Goal: Navigation & Orientation: Find specific page/section

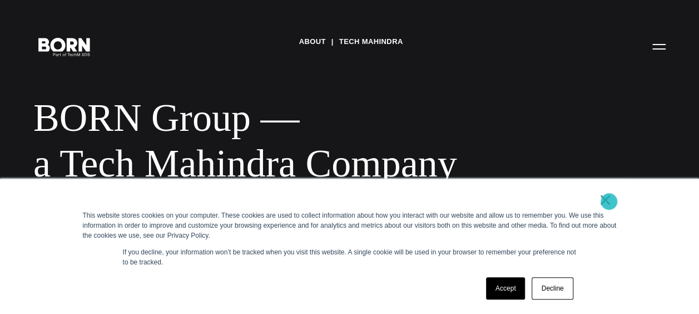
click at [609, 201] on link "×" at bounding box center [605, 200] width 13 height 10
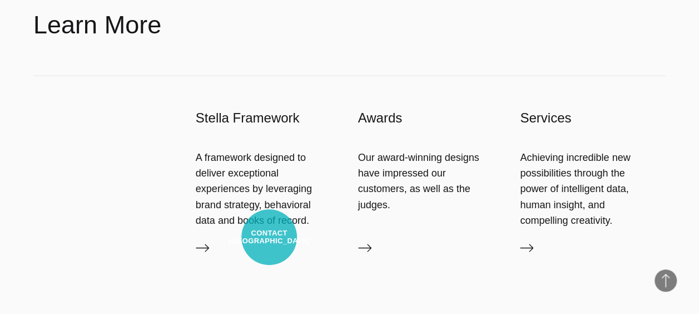
scroll to position [902, 0]
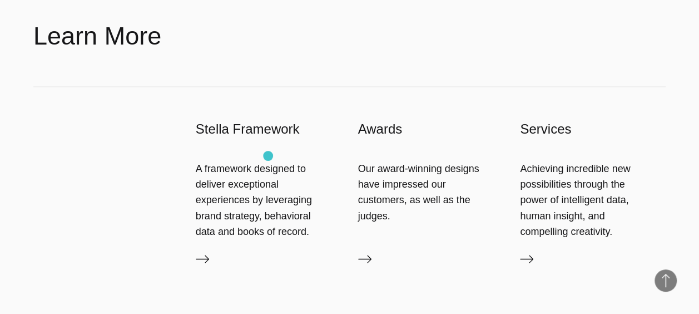
click at [268, 160] on div "A framework designed to deliver exceptional experiences by leveraging brand str…" at bounding box center [269, 199] width 146 height 78
click at [205, 252] on icon at bounding box center [202, 258] width 13 height 13
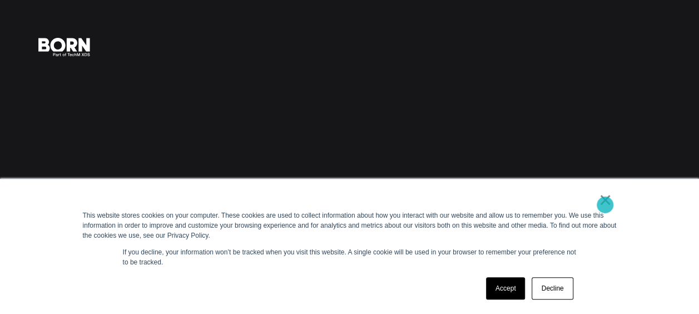
click at [605, 205] on link "×" at bounding box center [605, 200] width 13 height 10
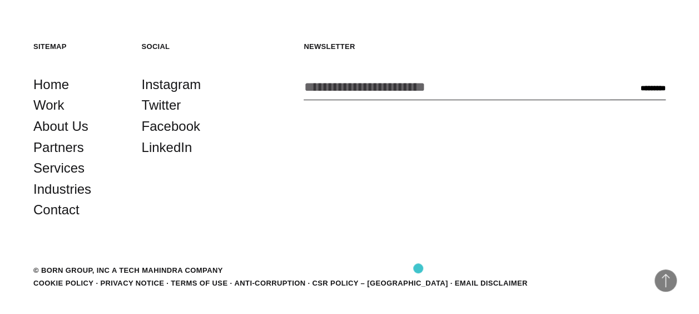
scroll to position [1806, 0]
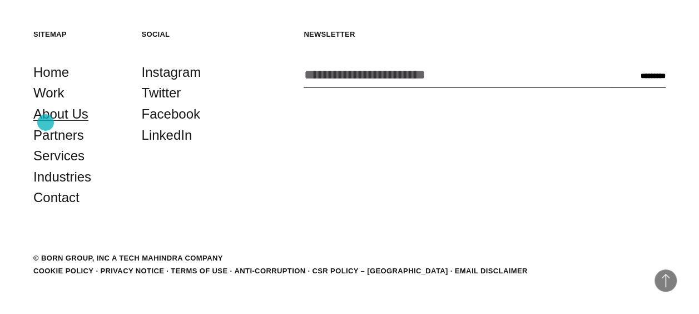
click at [46, 122] on link "About Us" at bounding box center [60, 113] width 55 height 21
click at [40, 101] on link "Work" at bounding box center [48, 92] width 31 height 21
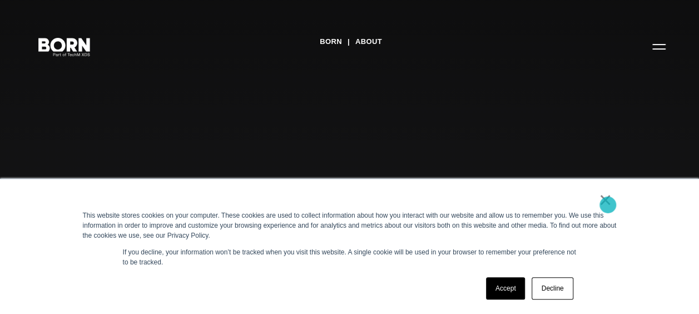
click at [608, 205] on link "×" at bounding box center [605, 200] width 13 height 10
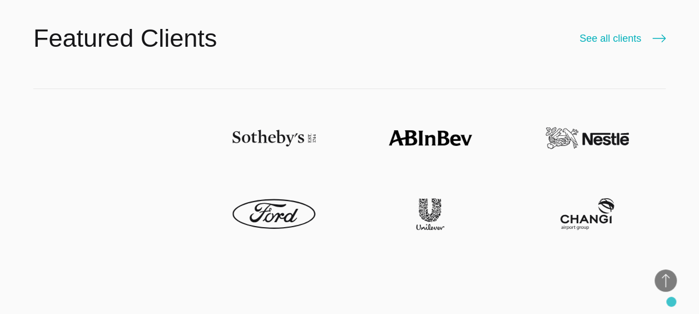
scroll to position [2008, 0]
click at [271, 123] on img at bounding box center [273, 138] width 83 height 31
click at [581, 207] on img at bounding box center [586, 213] width 83 height 31
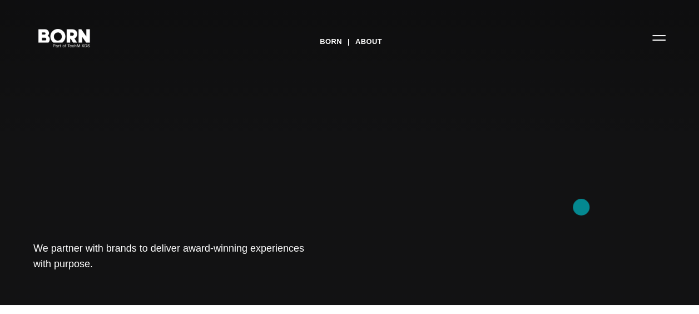
scroll to position [0, 0]
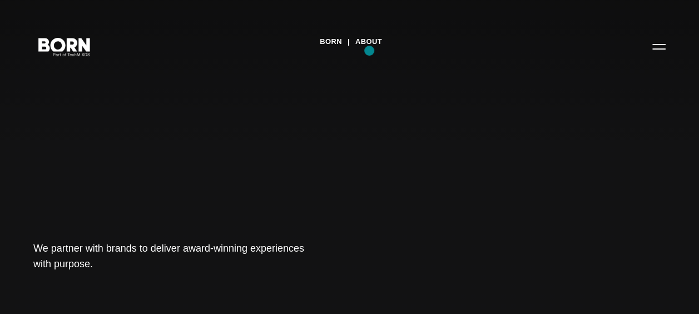
click at [369, 51] on div "BORN About Tech Mahindra We partner with brands to deliver award-winning experi…" at bounding box center [349, 157] width 699 height 314
click at [372, 43] on link "About" at bounding box center [368, 41] width 27 height 17
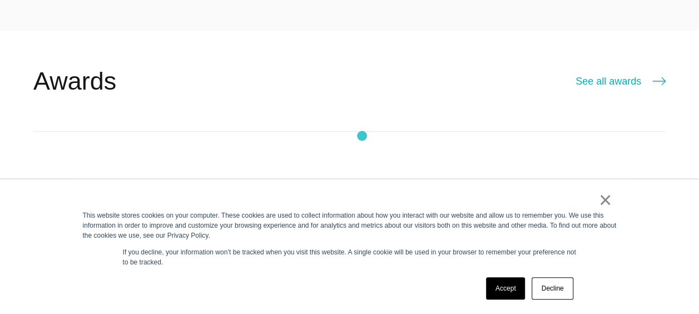
scroll to position [1604, 0]
click at [607, 202] on link "×" at bounding box center [605, 200] width 13 height 10
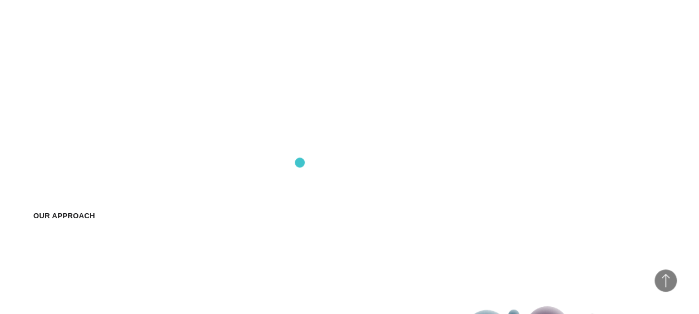
scroll to position [763, 0]
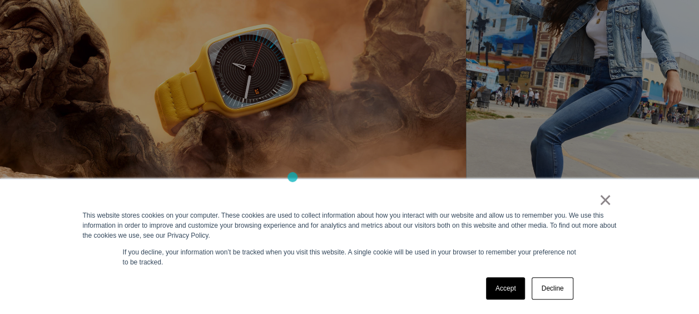
scroll to position [836, 0]
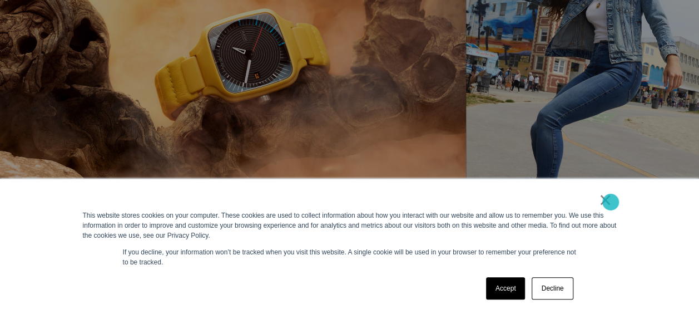
click at [610, 202] on link "×" at bounding box center [605, 200] width 13 height 10
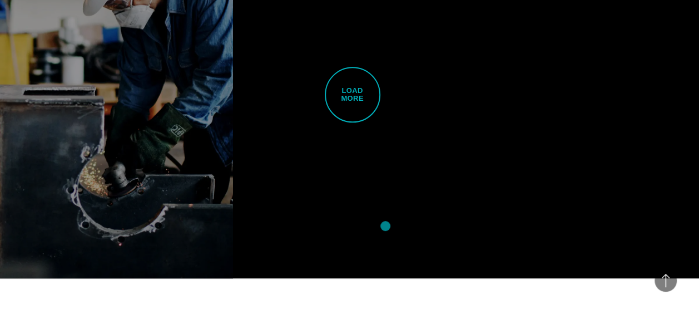
scroll to position [2631, 0]
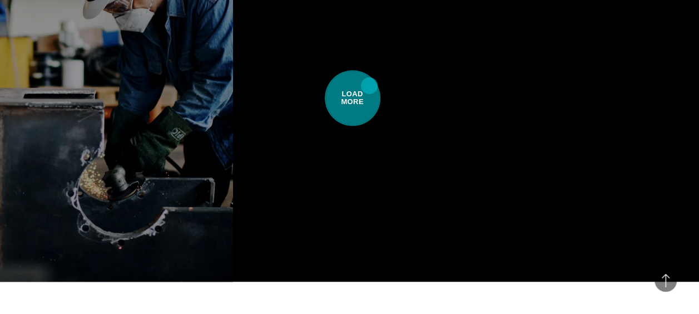
click at [369, 86] on span "Load More" at bounding box center [353, 98] width 56 height 56
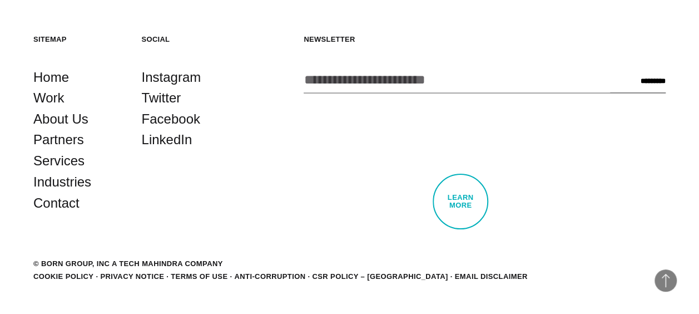
scroll to position [5050, 0]
